Goal: Task Accomplishment & Management: Complete application form

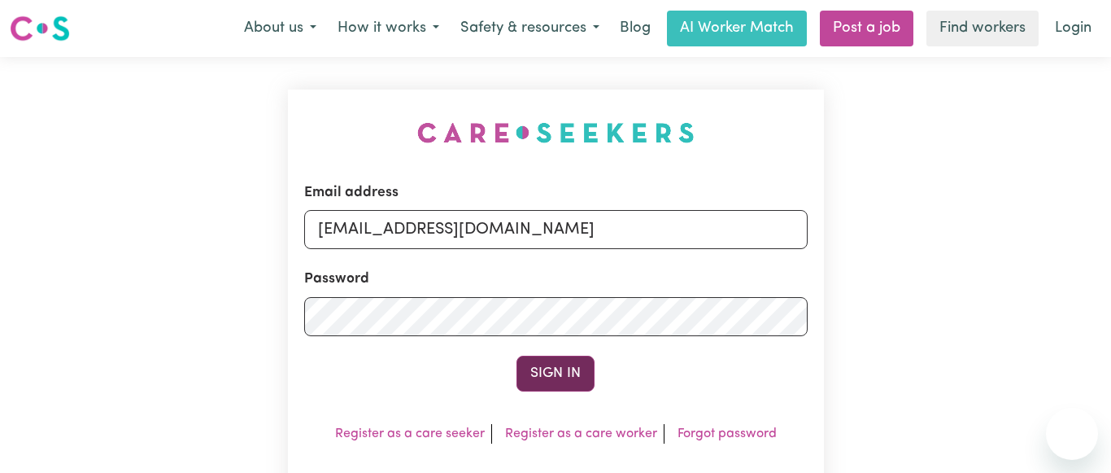
click at [550, 368] on button "Sign In" at bounding box center [555, 373] width 78 height 36
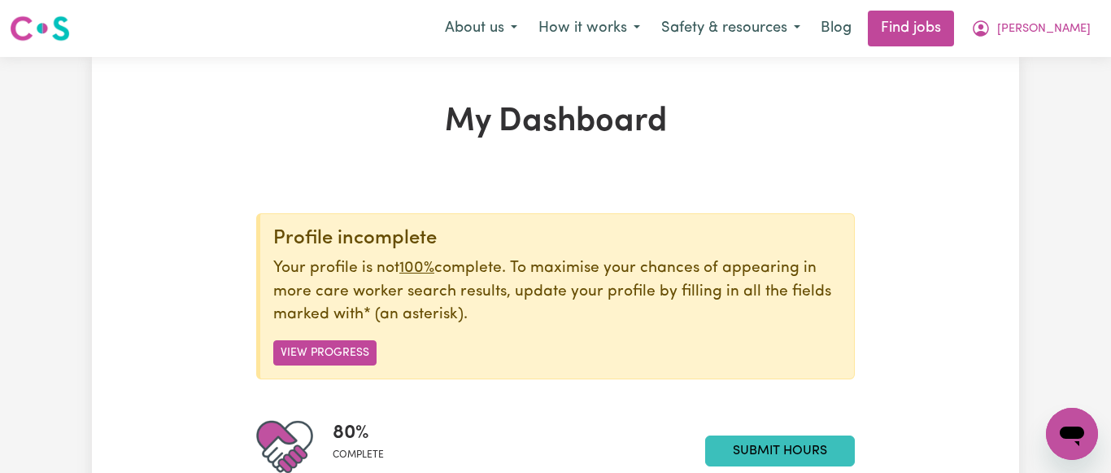
scroll to position [83, 0]
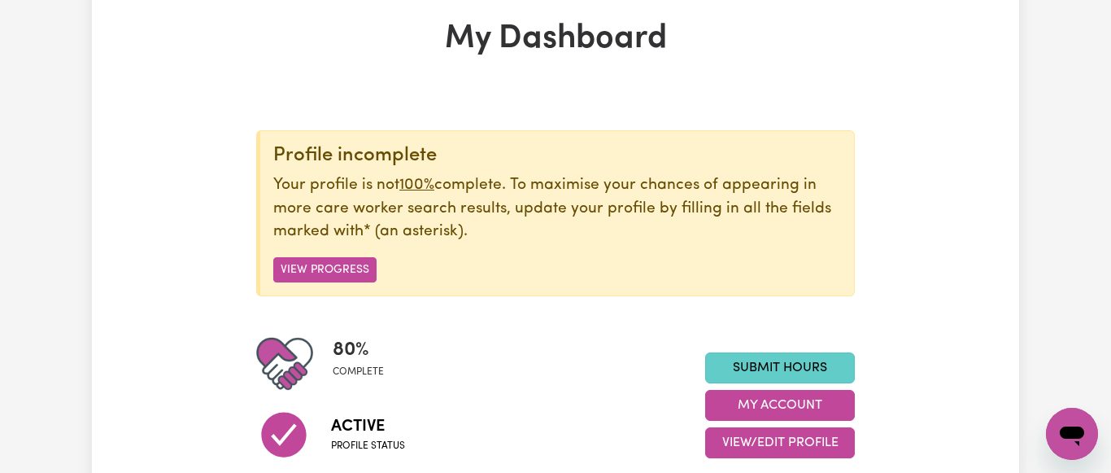
click at [763, 358] on link "Submit Hours" at bounding box center [780, 367] width 150 height 31
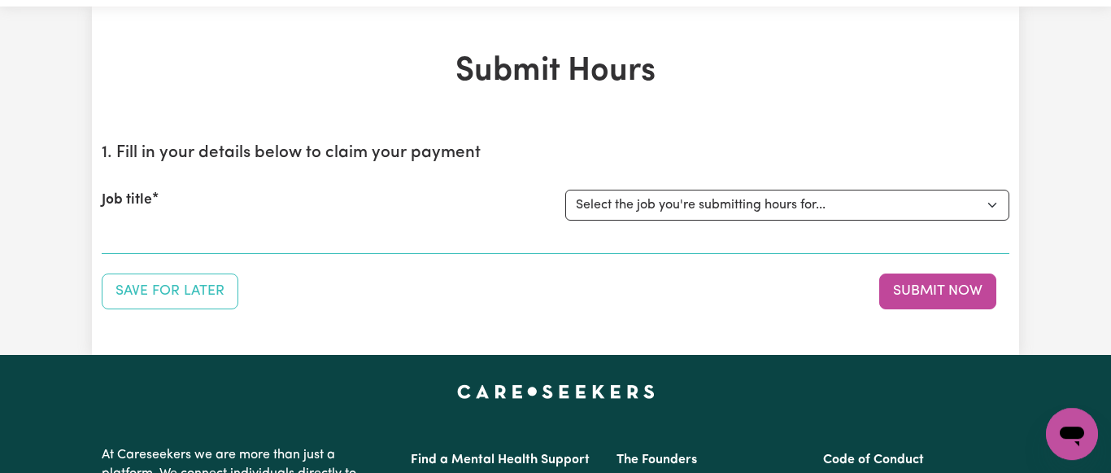
scroll to position [83, 0]
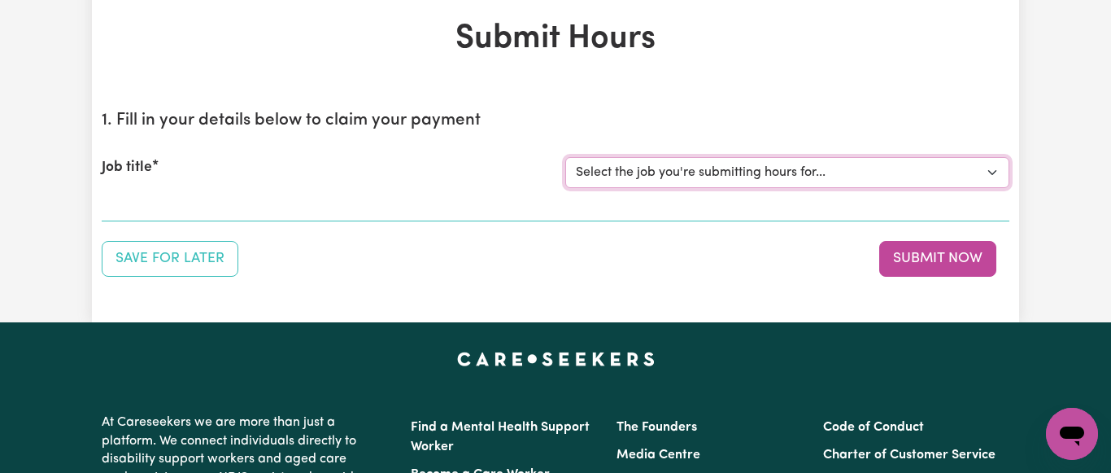
select select "7231"
click option "[[PERSON_NAME] NDIS# 430246936] Support Worker wanted for community access ever…" at bounding box center [0, 0] width 0 height 0
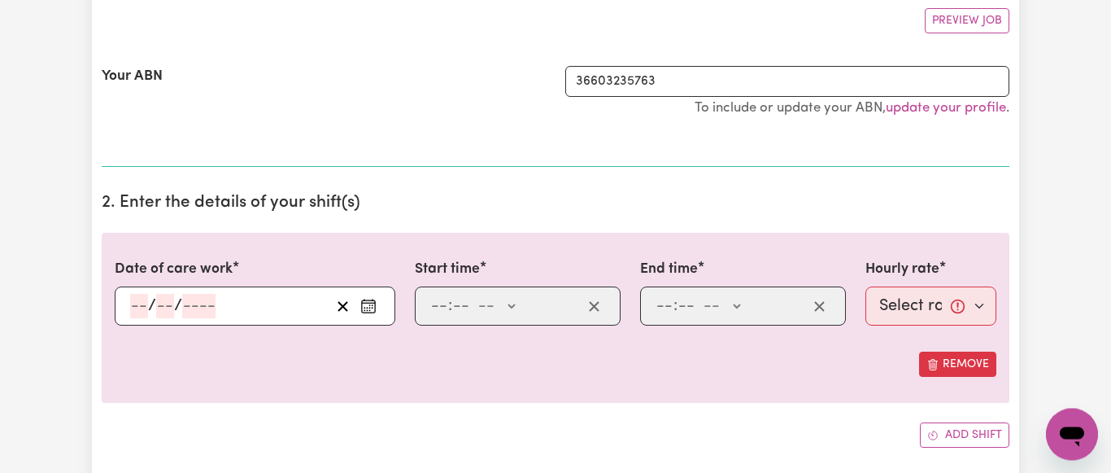
scroll to position [332, 0]
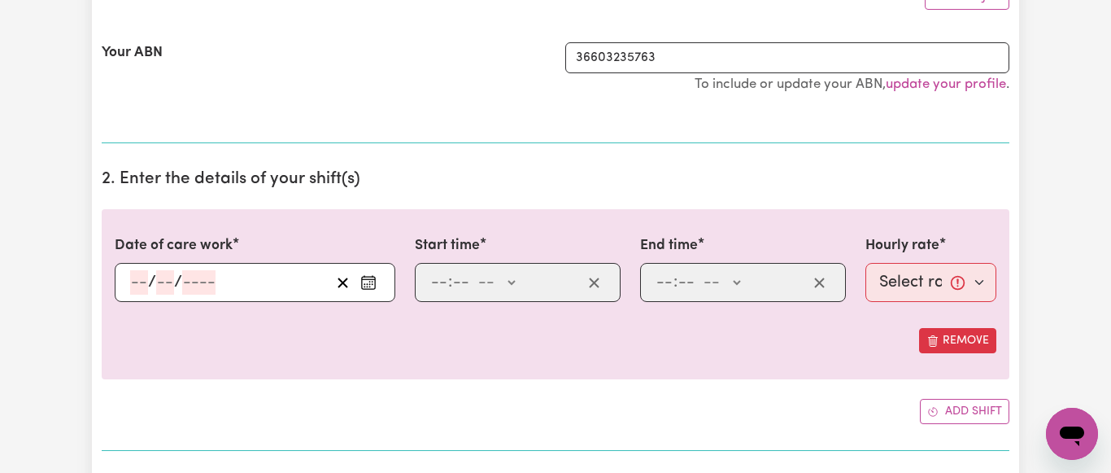
click at [375, 283] on rect "Enter the date of care work" at bounding box center [368, 283] width 13 height 12
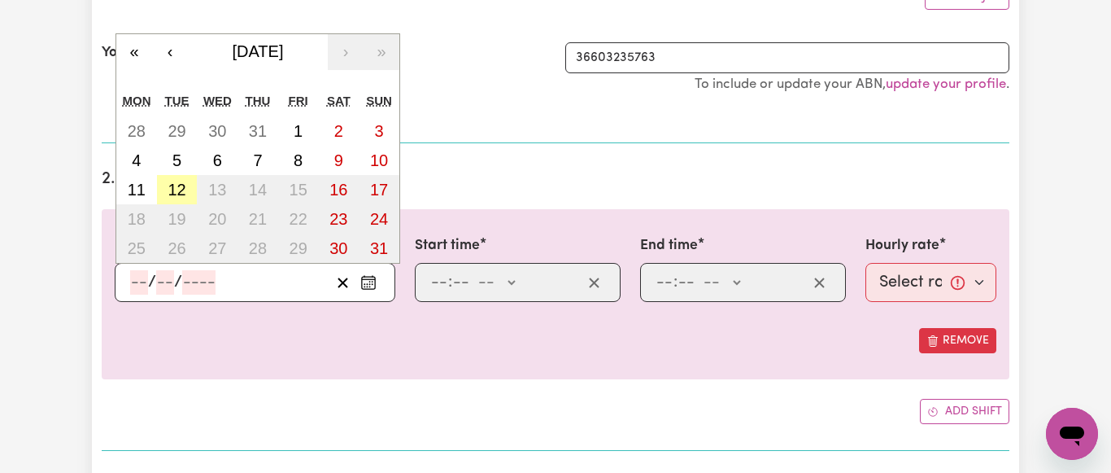
click at [179, 181] on button "12" at bounding box center [177, 189] width 41 height 29
type input "[DATE]"
type input "12"
type input "8"
type input "2025"
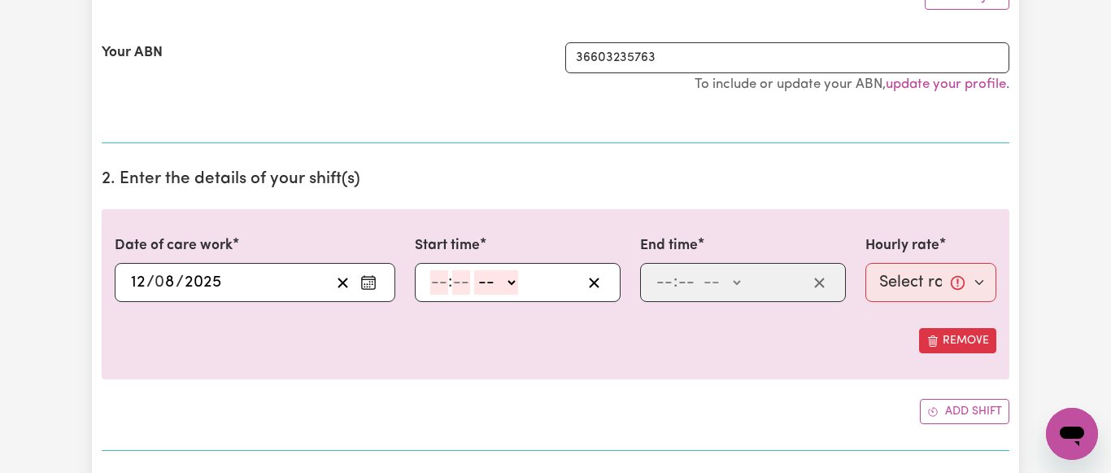
click at [438, 283] on input "number" at bounding box center [439, 282] width 18 height 24
type input "9"
type input "00"
click at [472, 270] on select "-- AM PM" at bounding box center [494, 282] width 44 height 24
select select "am"
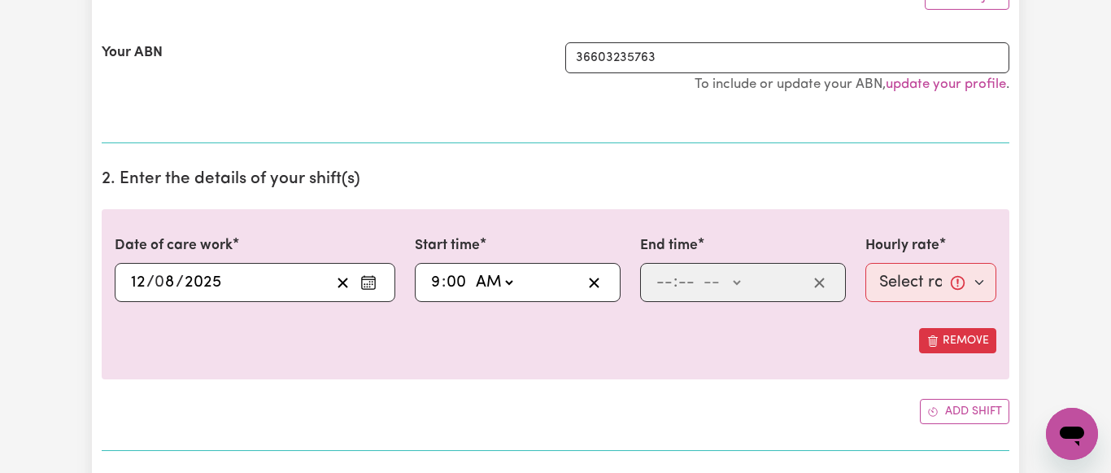
click option "AM" at bounding box center [0, 0] width 0 height 0
type input "09:00"
type input "0"
click at [662, 277] on input "number" at bounding box center [665, 282] width 18 height 24
type input "2"
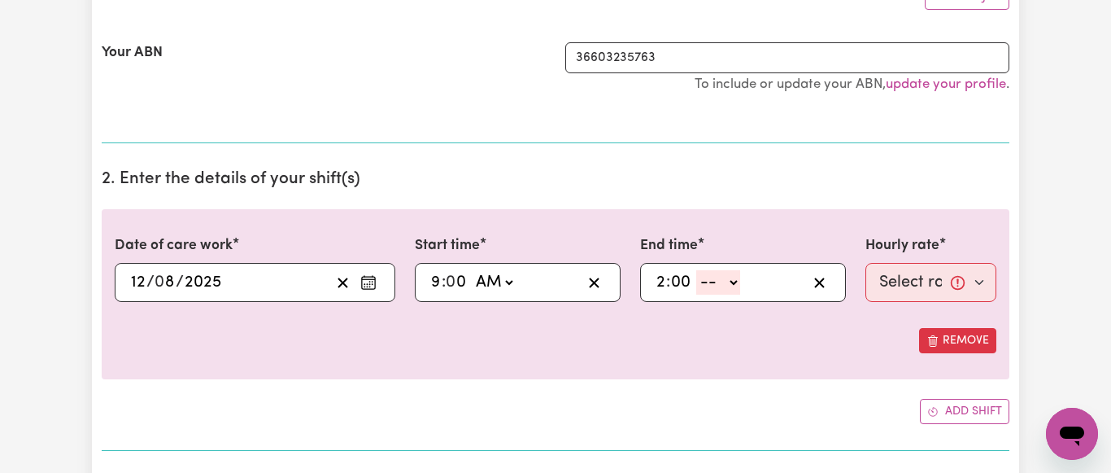
type input "00"
click at [696, 270] on select "-- AM PM" at bounding box center [718, 282] width 44 height 24
select select "pm"
click option "PM" at bounding box center [0, 0] width 0 height 0
type input "14:00"
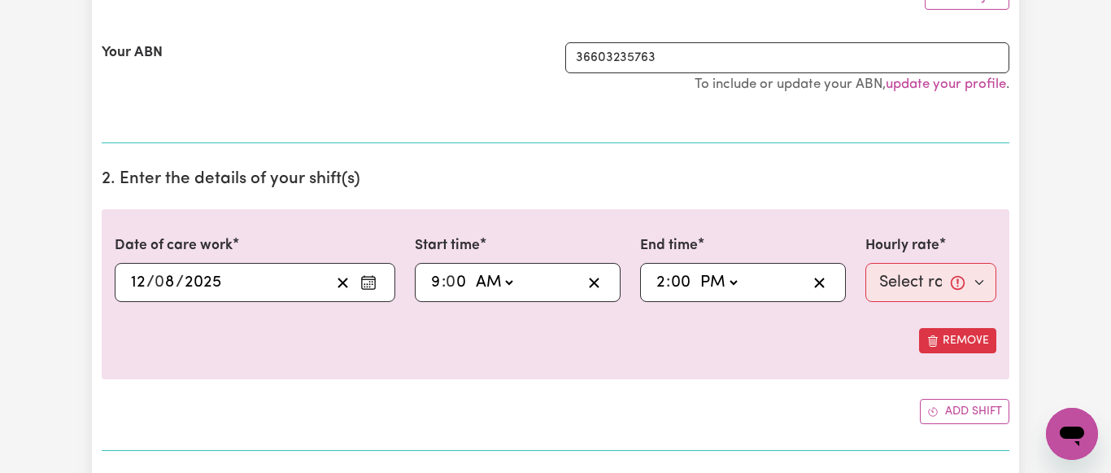
type input "0"
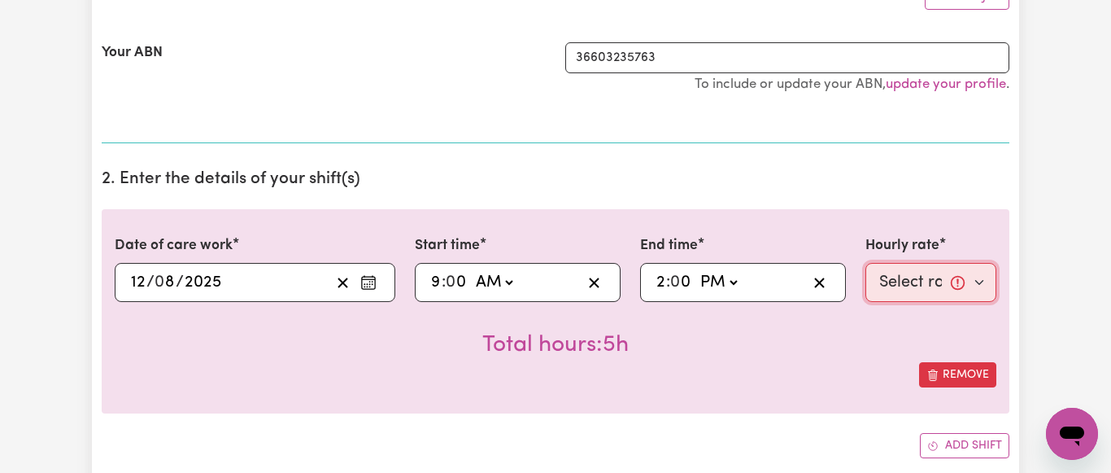
click at [865, 263] on select "Select rate... $64.81 (Weekday) $93.56 ([DATE])" at bounding box center [930, 282] width 131 height 39
select select "64.81-Weekday"
click option "$64.81 (Weekday)" at bounding box center [0, 0] width 0 height 0
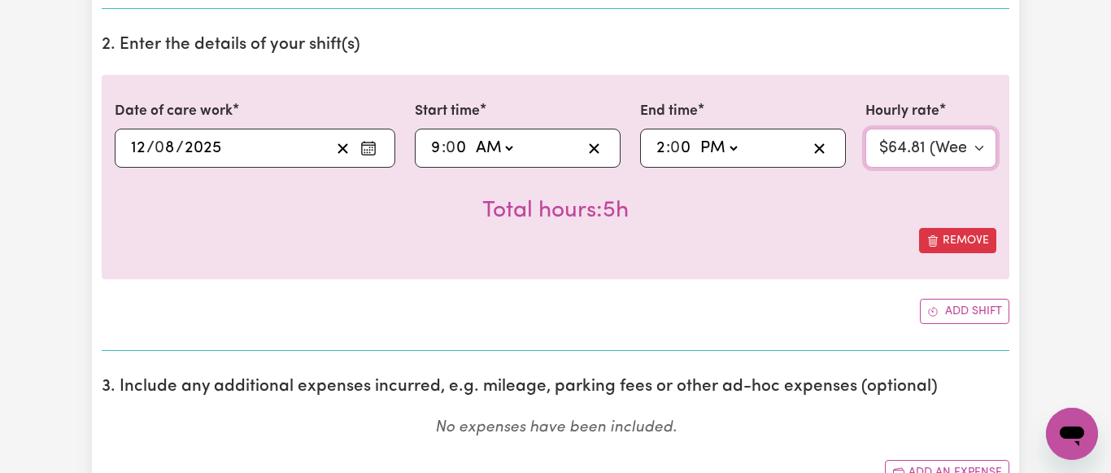
scroll to position [498, 0]
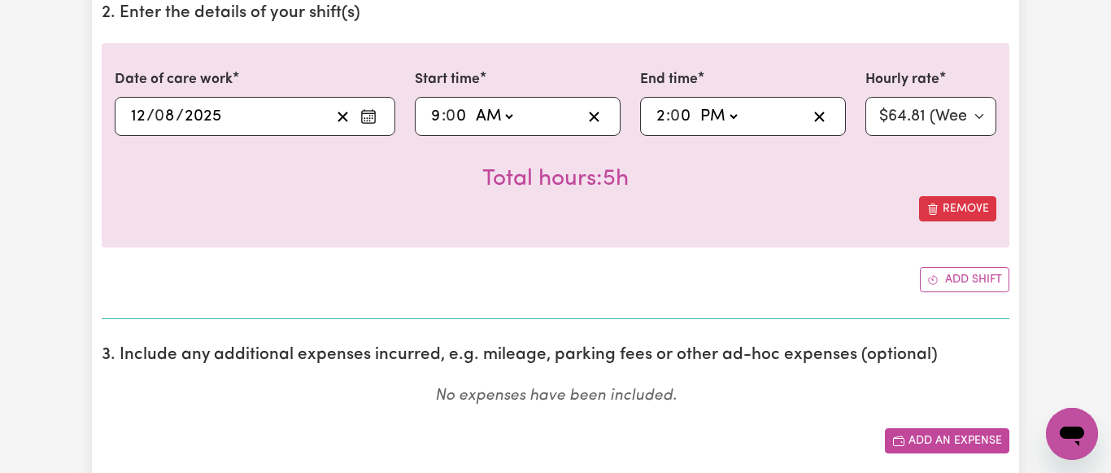
click at [954, 440] on button "Add an expense" at bounding box center [947, 440] width 124 height 25
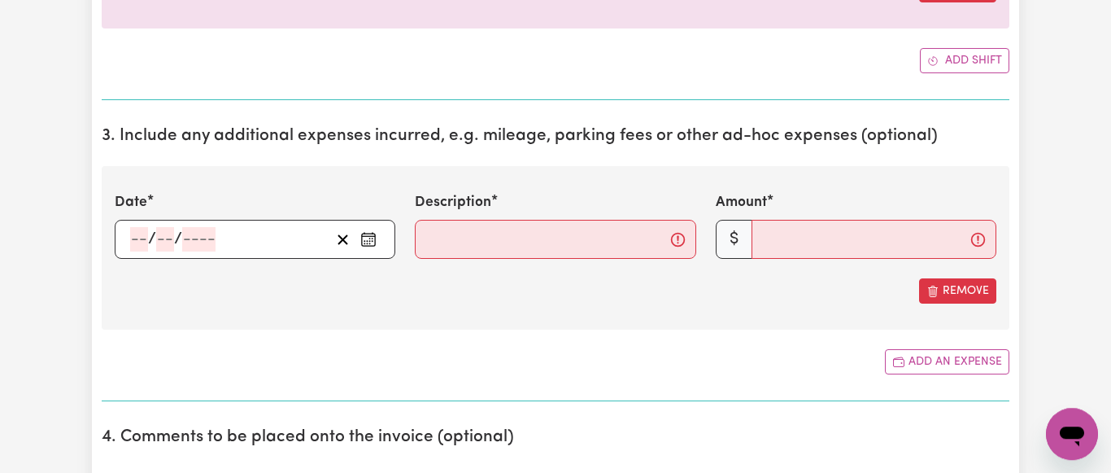
scroll to position [747, 0]
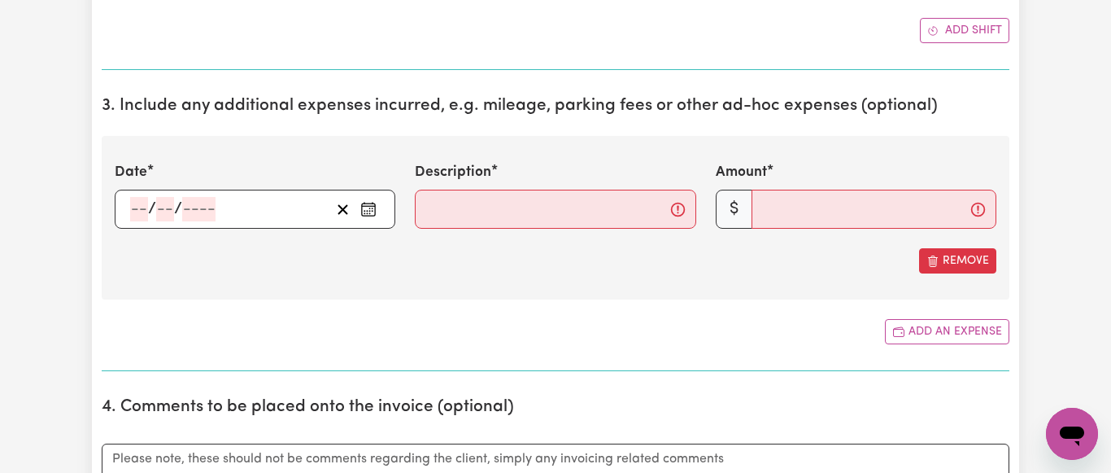
click at [367, 211] on icon "Enter the date of expense" at bounding box center [368, 209] width 16 height 16
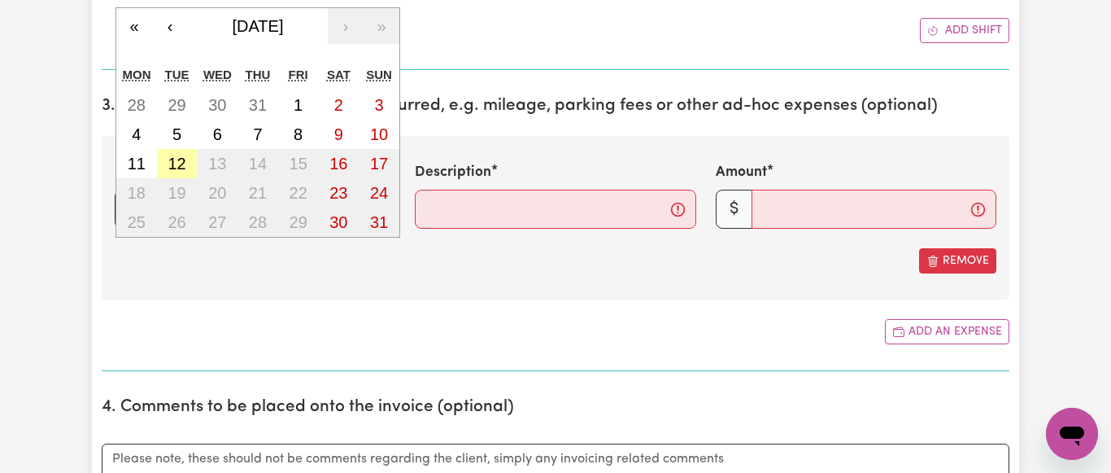
click at [175, 157] on abbr "12" at bounding box center [177, 164] width 18 height 18
type input "[DATE]"
type input "12"
type input "8"
type input "2025"
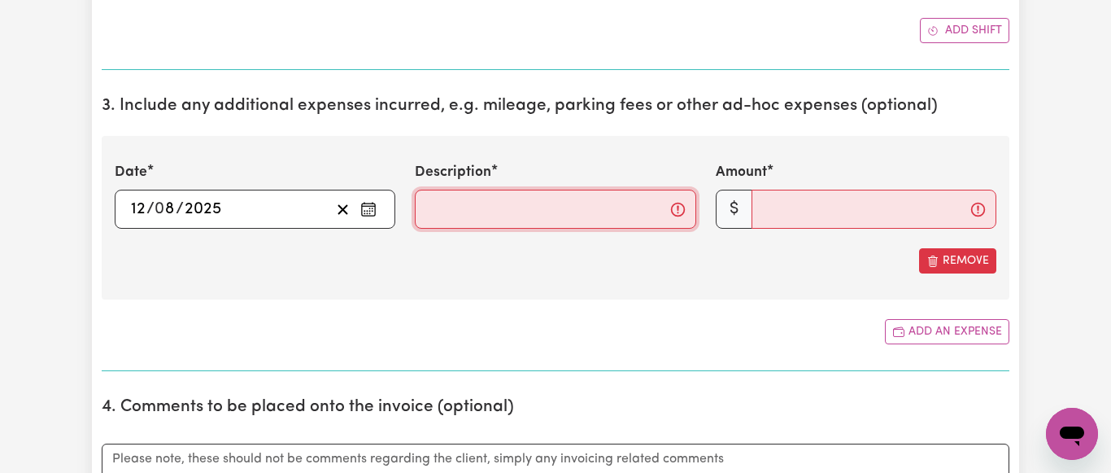
click at [441, 214] on input "Description" at bounding box center [555, 209] width 281 height 39
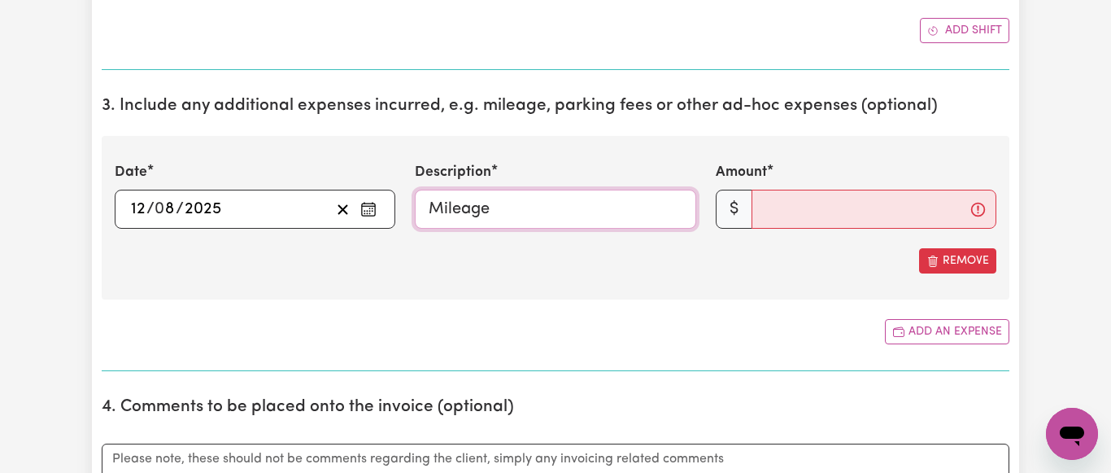
type input "Mileage"
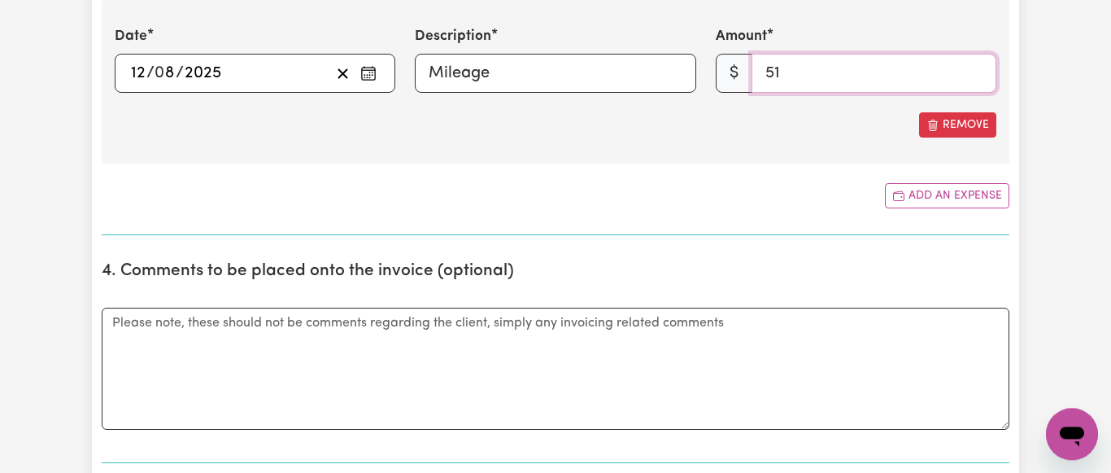
scroll to position [913, 0]
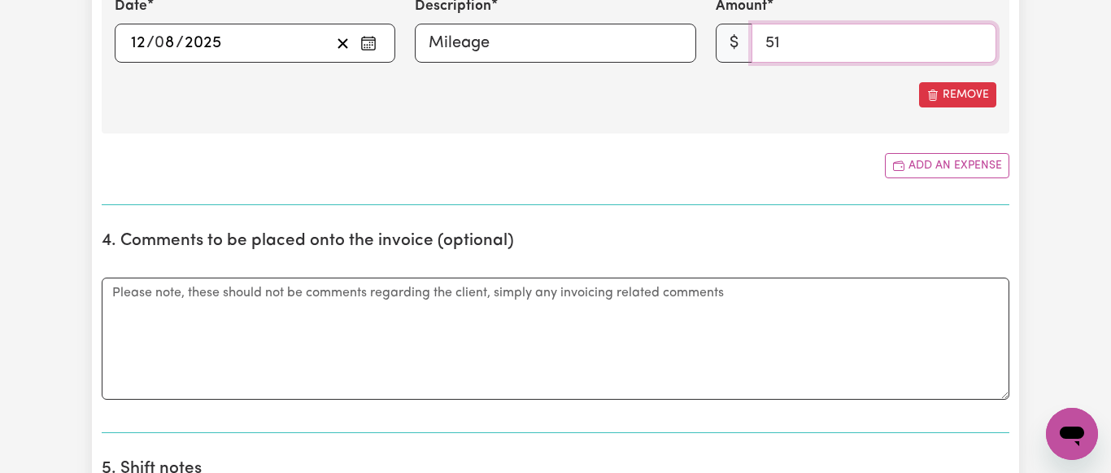
type input "51"
click at [120, 292] on textarea "Comments" at bounding box center [556, 338] width 908 height 122
click at [434, 295] on textarea "Brought [PERSON_NAME] to an appointment in [GEOGRAPHIC_DATA], including lunch." at bounding box center [556, 338] width 908 height 122
click at [465, 350] on textarea "Brought [PERSON_NAME] to an appointment in [GEOGRAPHIC_DATA], including lunch." at bounding box center [556, 338] width 908 height 122
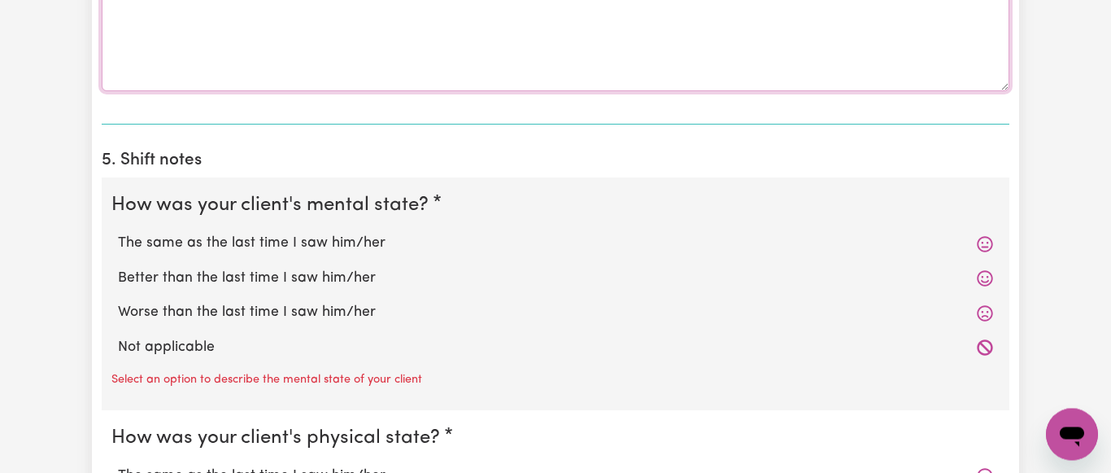
scroll to position [1244, 0]
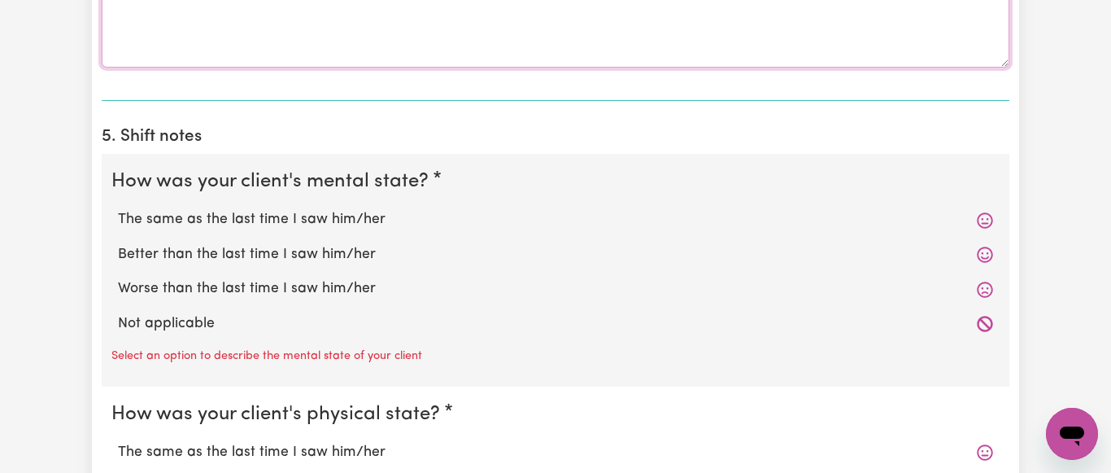
type textarea "Brought [PERSON_NAME] to an appointment in [GEOGRAPHIC_DATA], including lunch."
click at [285, 224] on label "The same as the last time I saw him/her" at bounding box center [555, 219] width 875 height 21
click at [118, 209] on input "The same as the last time I saw him/her" at bounding box center [117, 208] width 1 height 1
radio input "true"
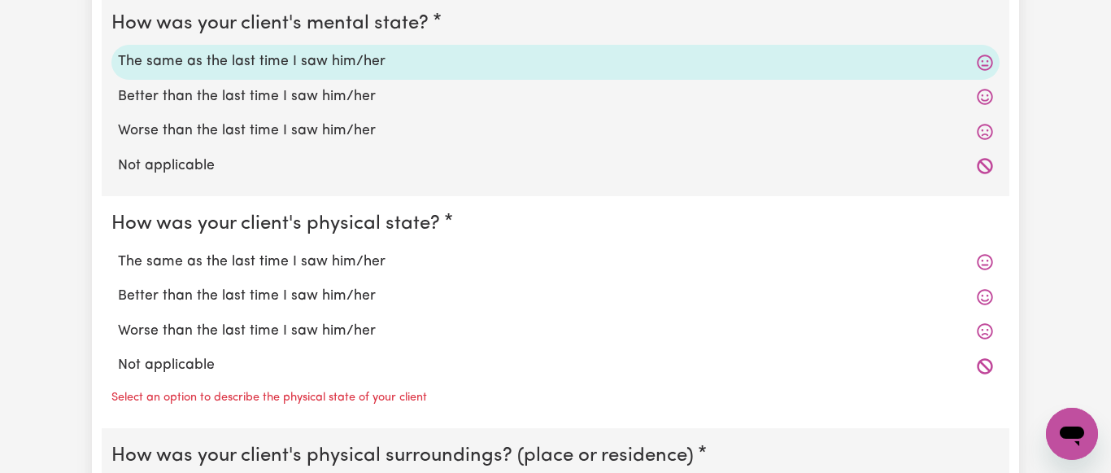
scroll to position [1410, 0]
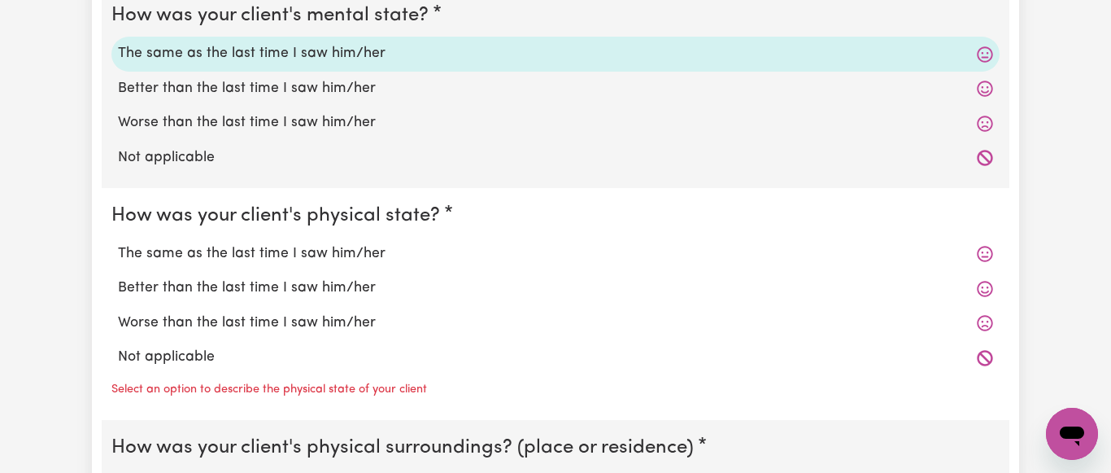
click at [325, 255] on label "The same as the last time I saw him/her" at bounding box center [555, 253] width 875 height 21
click at [118, 243] on input "The same as the last time I saw him/her" at bounding box center [117, 242] width 1 height 1
radio input "true"
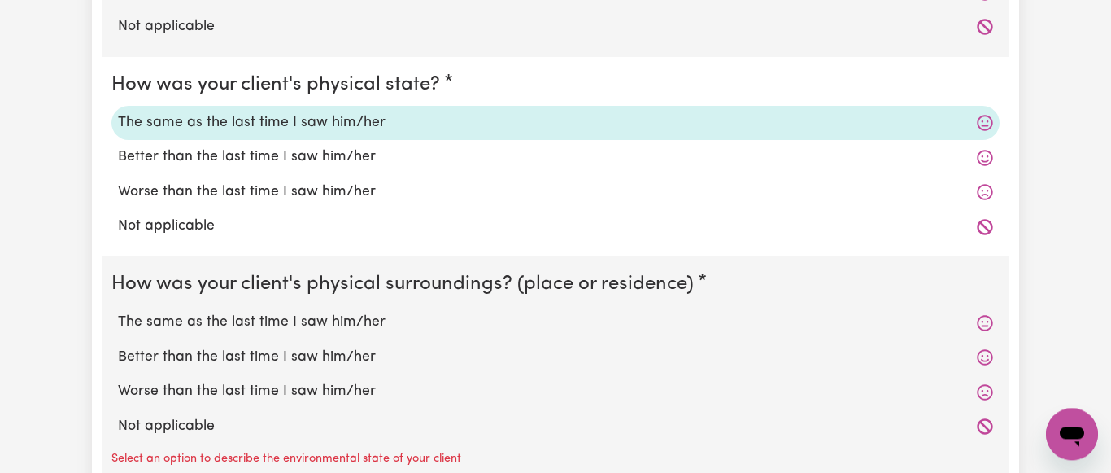
scroll to position [1576, 0]
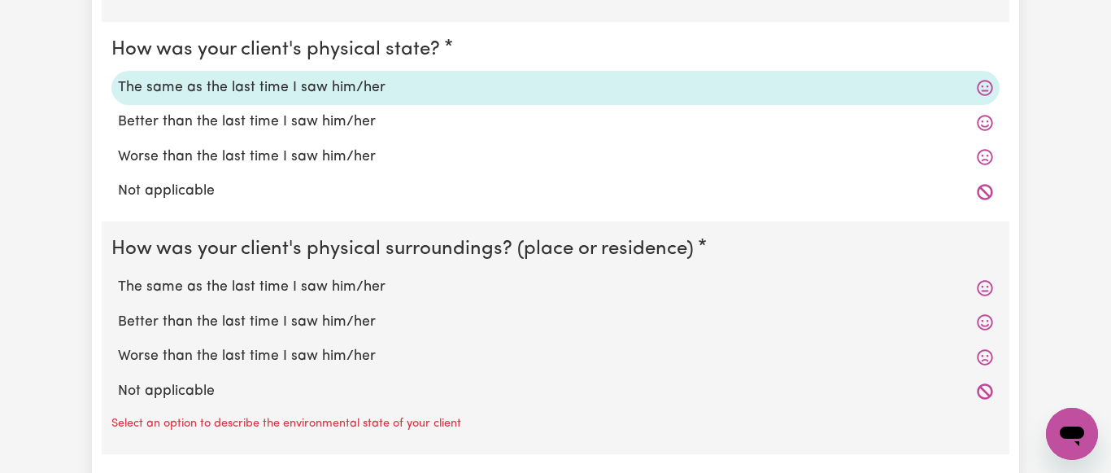
click at [313, 292] on label "The same as the last time I saw him/her" at bounding box center [555, 287] width 875 height 21
click at [118, 277] on input "The same as the last time I saw him/her" at bounding box center [117, 276] width 1 height 1
radio input "true"
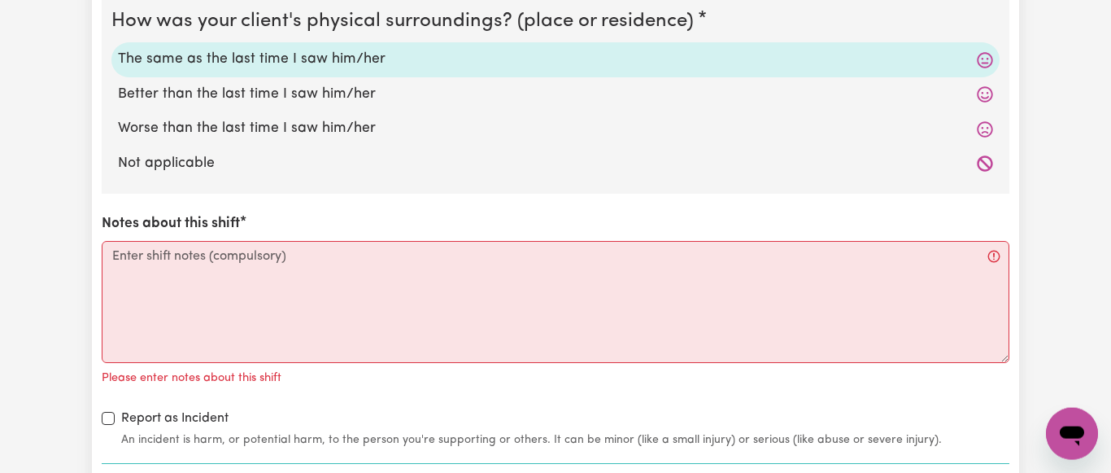
scroll to position [1825, 0]
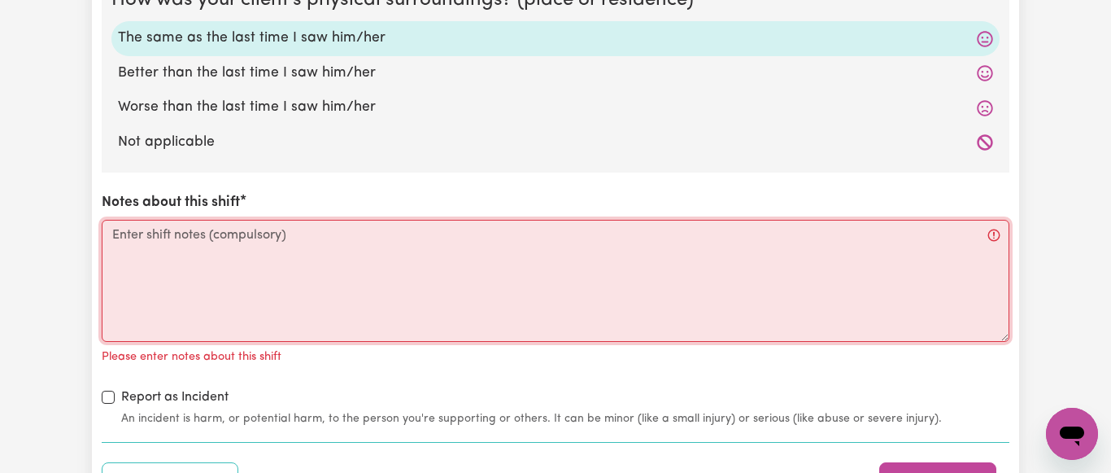
click at [129, 242] on textarea "Notes about this shift" at bounding box center [556, 281] width 908 height 122
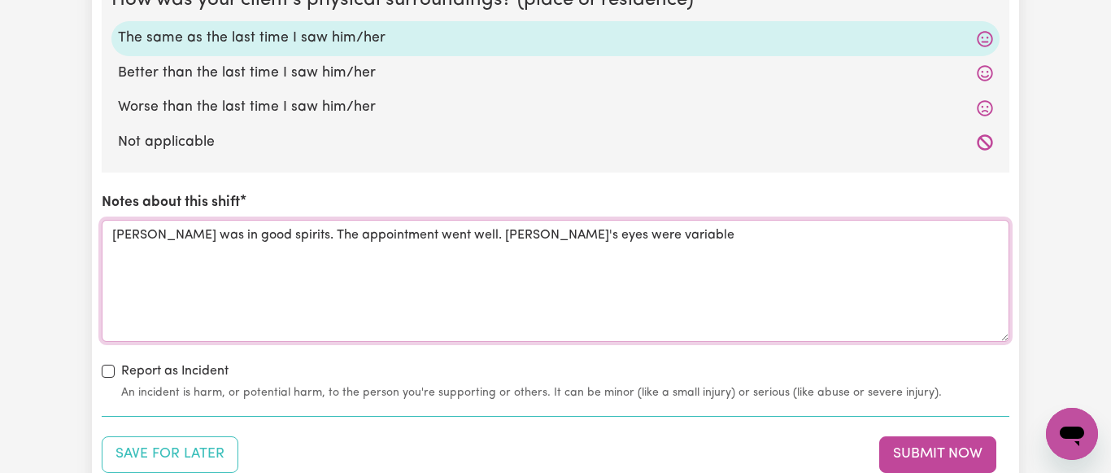
click at [589, 236] on textarea "[PERSON_NAME] was in good spirits. The appointment went well. [PERSON_NAME]'s e…" at bounding box center [556, 281] width 908 height 122
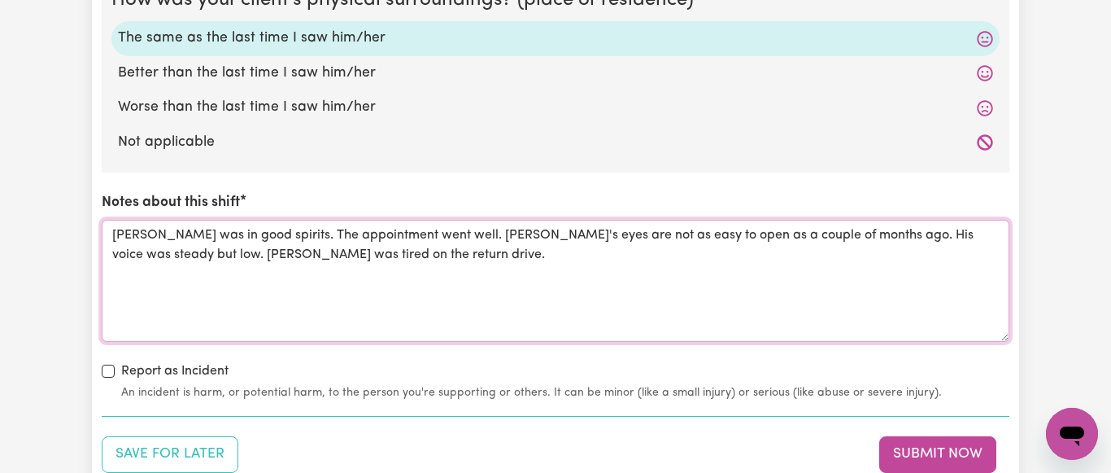
click at [140, 254] on textarea "[PERSON_NAME] was in good spirits. The appointment went well. [PERSON_NAME]'s e…" at bounding box center [556, 281] width 908 height 122
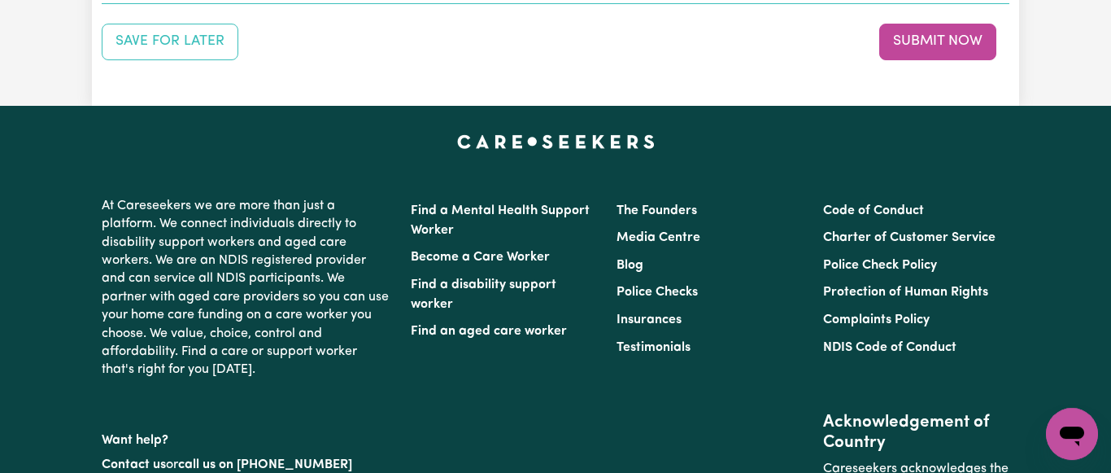
scroll to position [2240, 0]
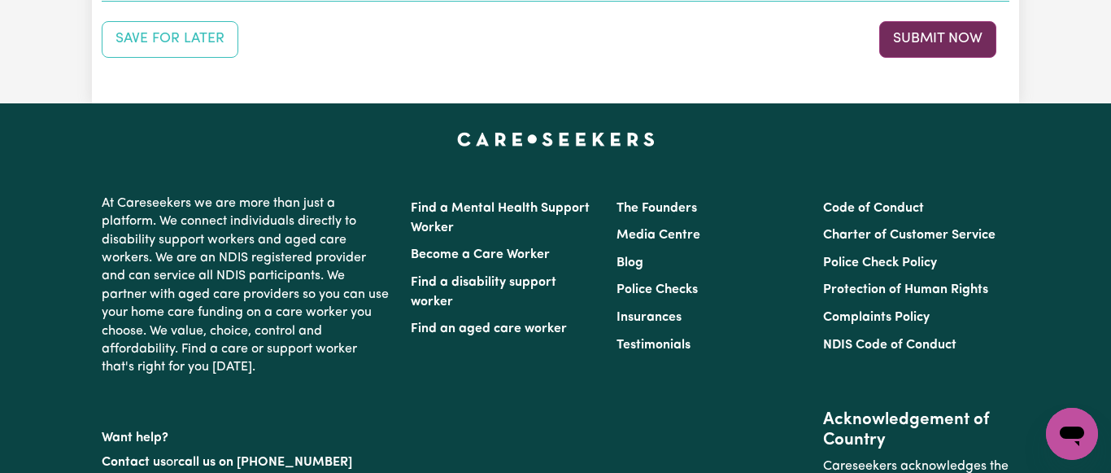
type textarea "[PERSON_NAME] was in good spirits. The appointment went well. [PERSON_NAME]'s e…"
click at [935, 40] on button "Submit Now" at bounding box center [937, 39] width 117 height 36
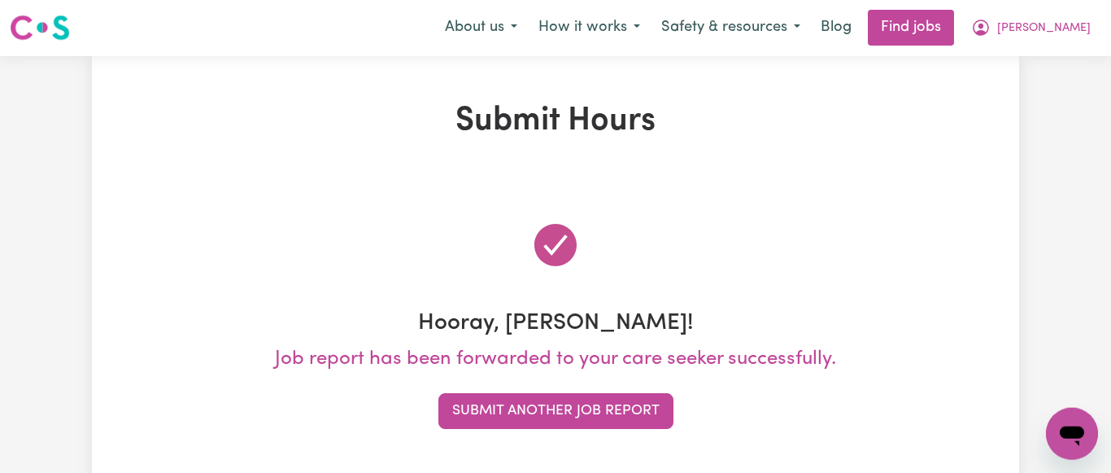
scroll to position [0, 0]
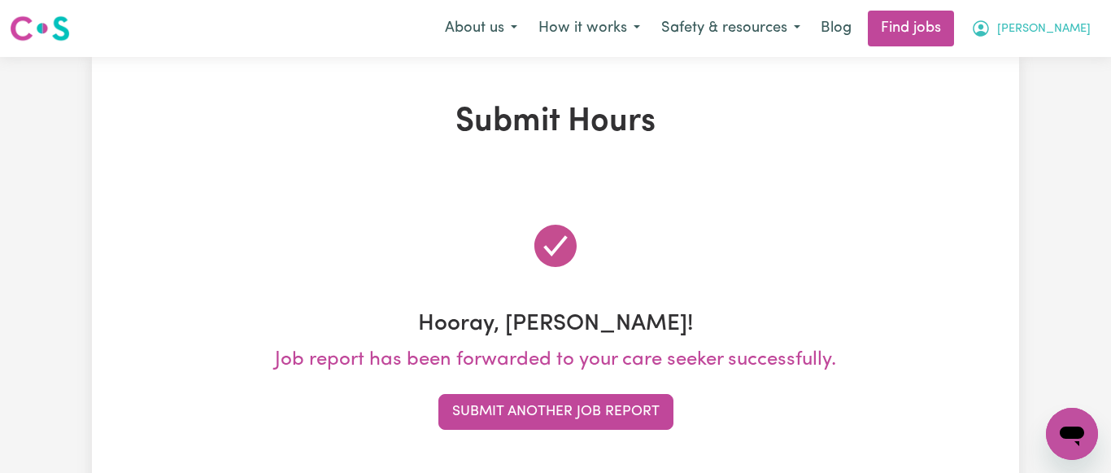
click at [1083, 24] on span "[PERSON_NAME]" at bounding box center [1044, 29] width 94 height 18
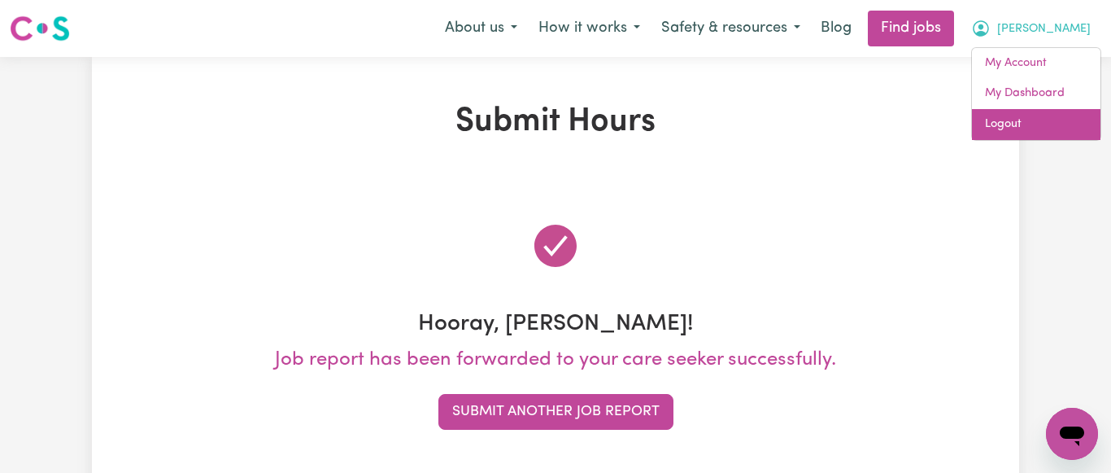
click at [1020, 126] on link "Logout" at bounding box center [1036, 124] width 129 height 31
